Goal: Obtain resource: Download file/media

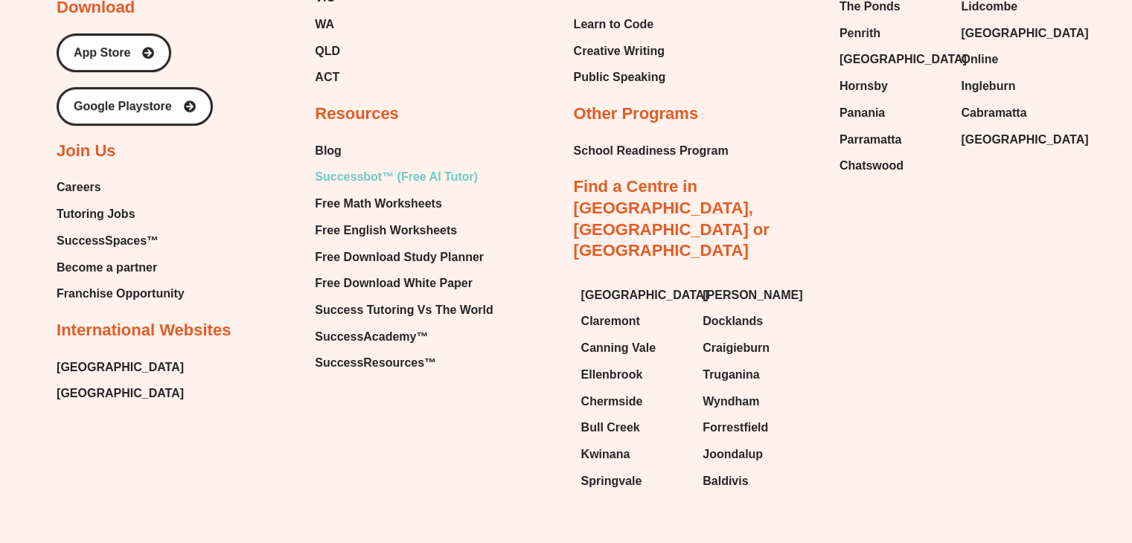
scroll to position [6351, 0]
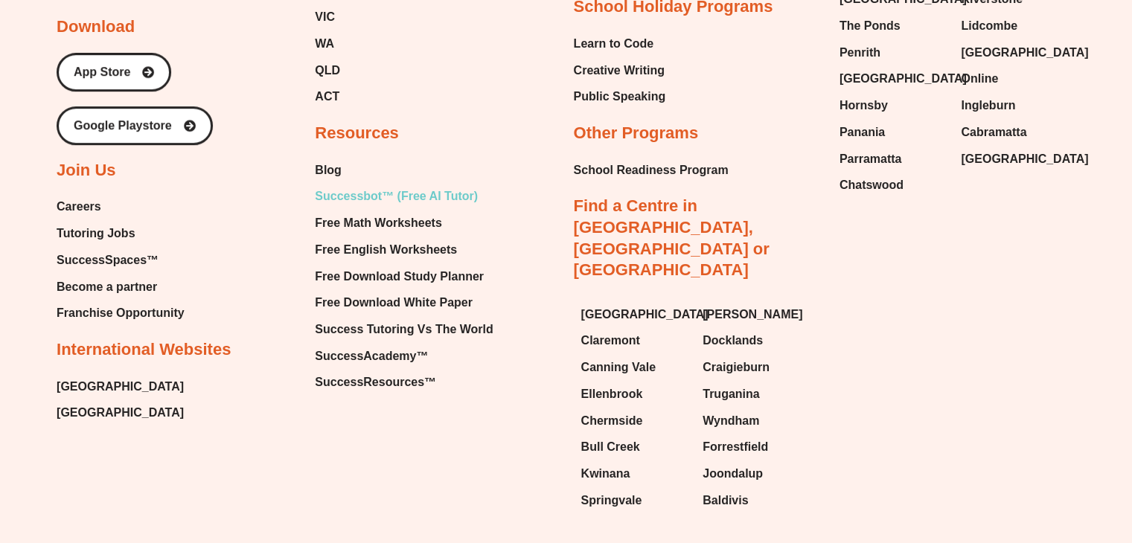
click at [374, 185] on span "Successbot™ (Free AI Tutor)" at bounding box center [396, 196] width 163 height 22
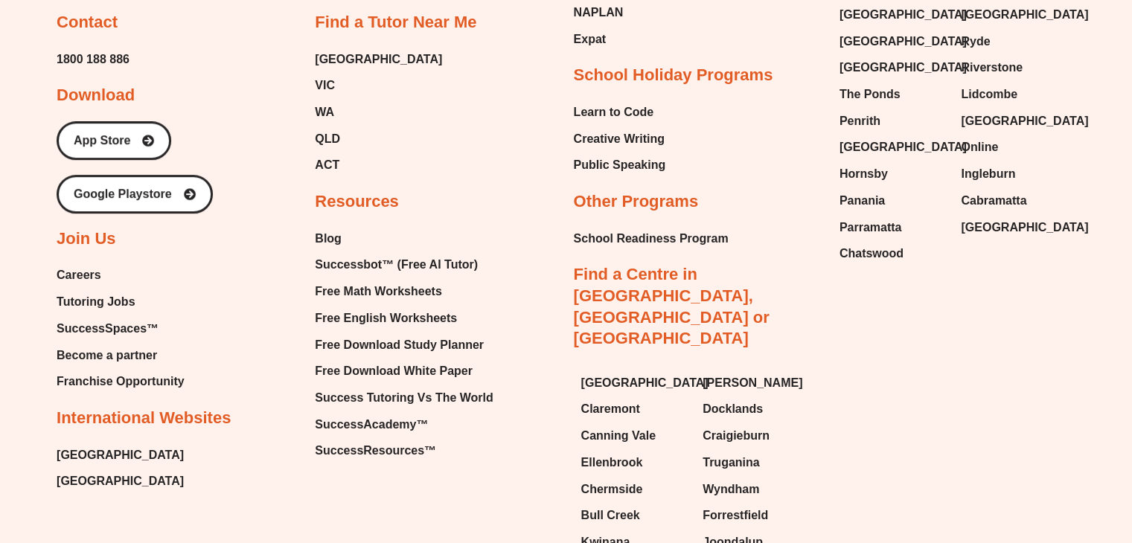
scroll to position [6351, 0]
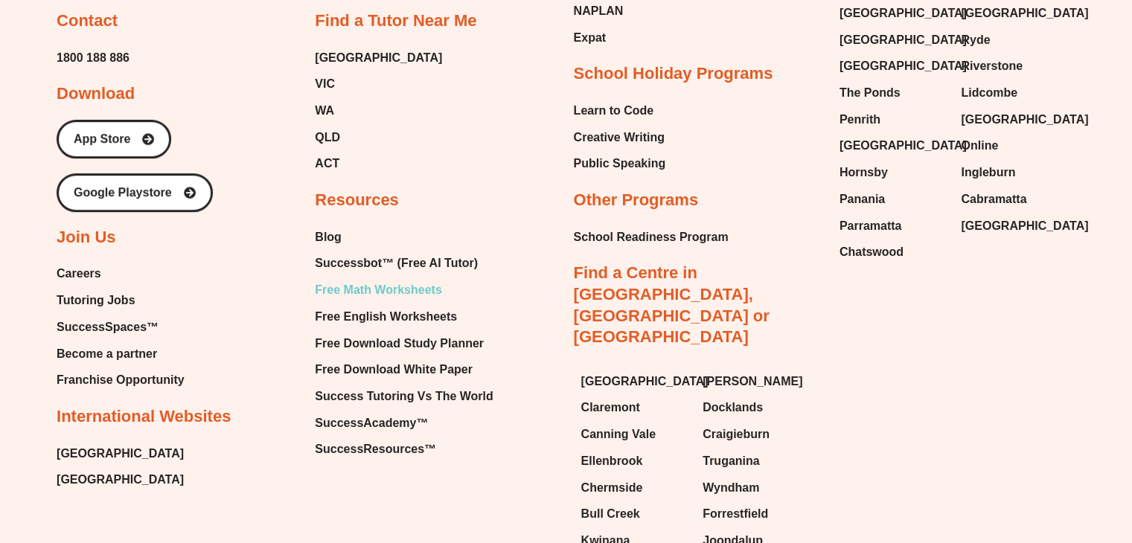
click at [387, 279] on span "Free Math Worksheets" at bounding box center [378, 290] width 127 height 22
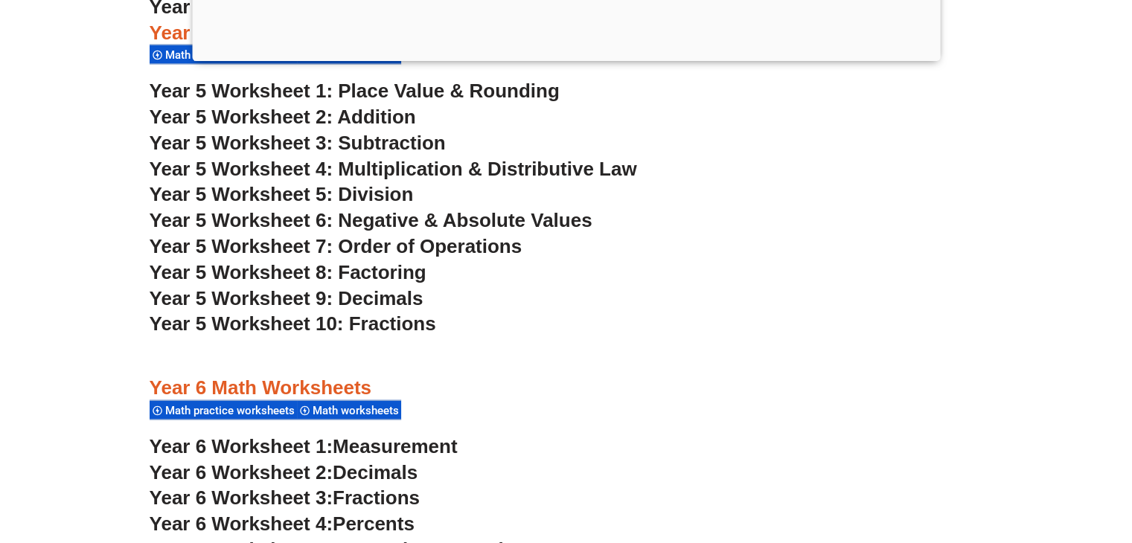
scroll to position [2909, 0]
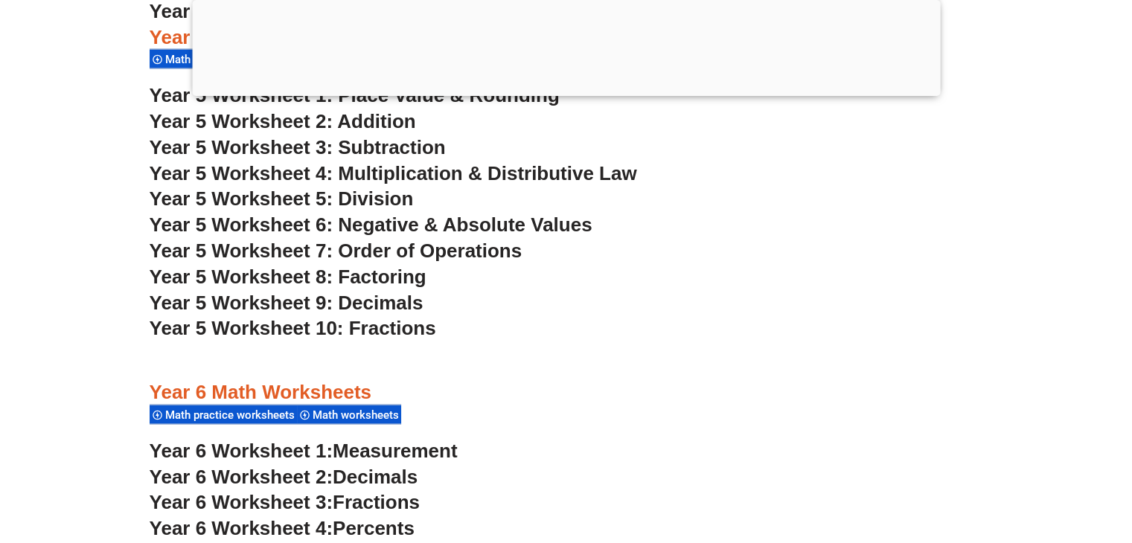
click at [441, 169] on span "Year 5 Worksheet 4: Multiplication & Distributive Law" at bounding box center [394, 173] width 488 height 22
